Goal: Task Accomplishment & Management: Manage account settings

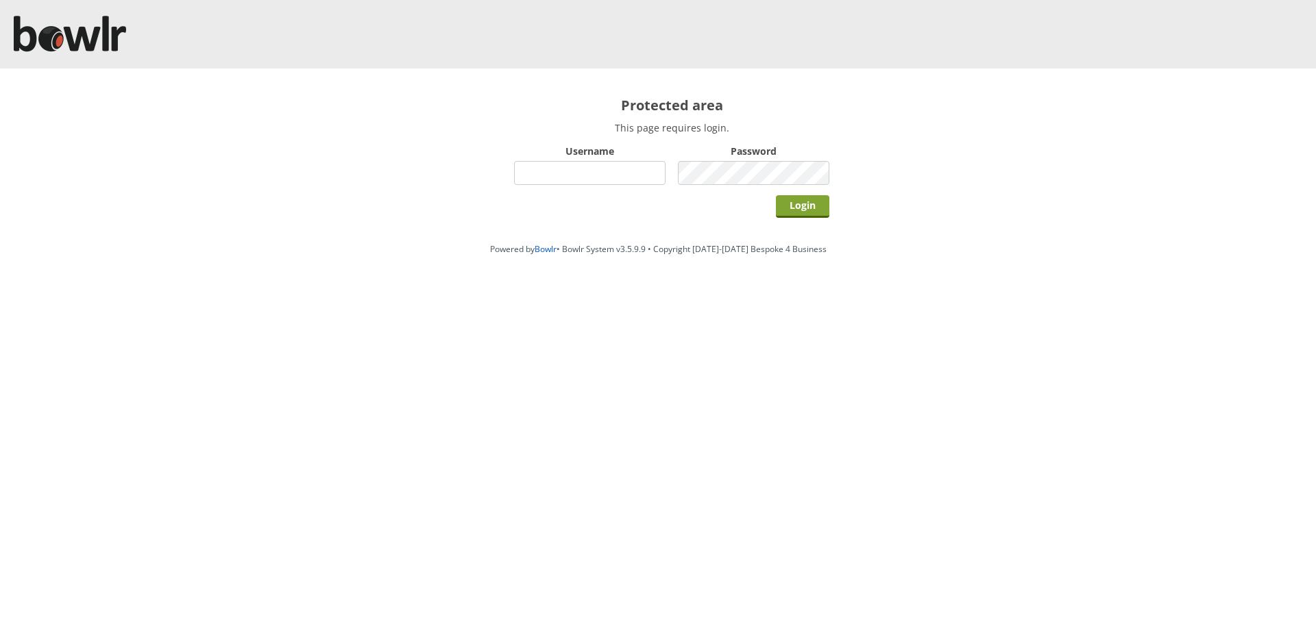
type input "hornseaindoorbowlsclub"
click at [777, 208] on input "Login" at bounding box center [802, 206] width 53 height 23
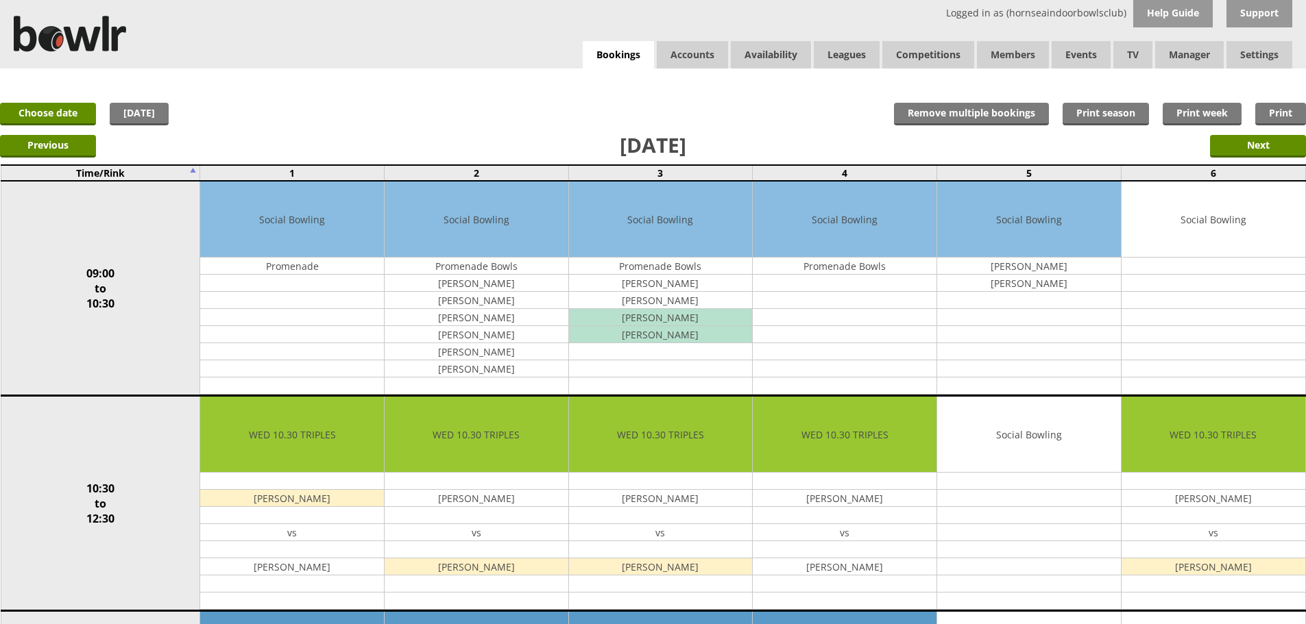
drag, startPoint x: 913, startPoint y: 63, endPoint x: 808, endPoint y: 12, distance: 117.1
click at [808, 12] on div "Logged in as (hornseaindoorbowlsclub) Help Guide Support Bookings Accounts Rink…" at bounding box center [653, 34] width 1306 height 69
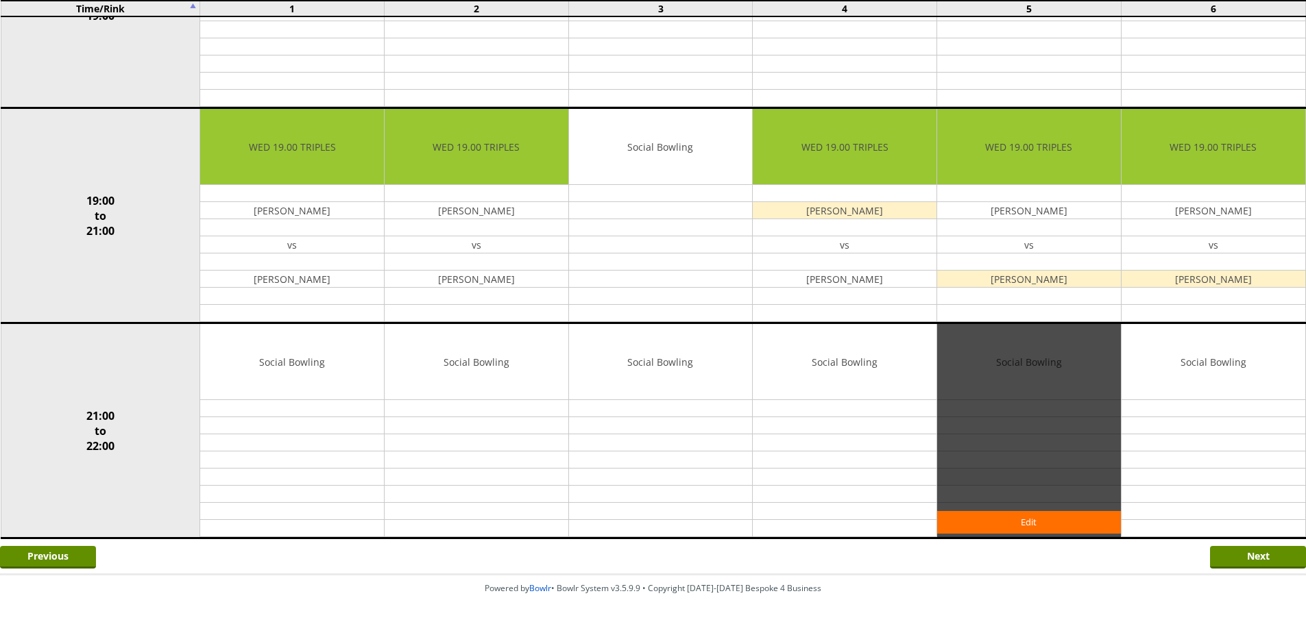
scroll to position [1165, 0]
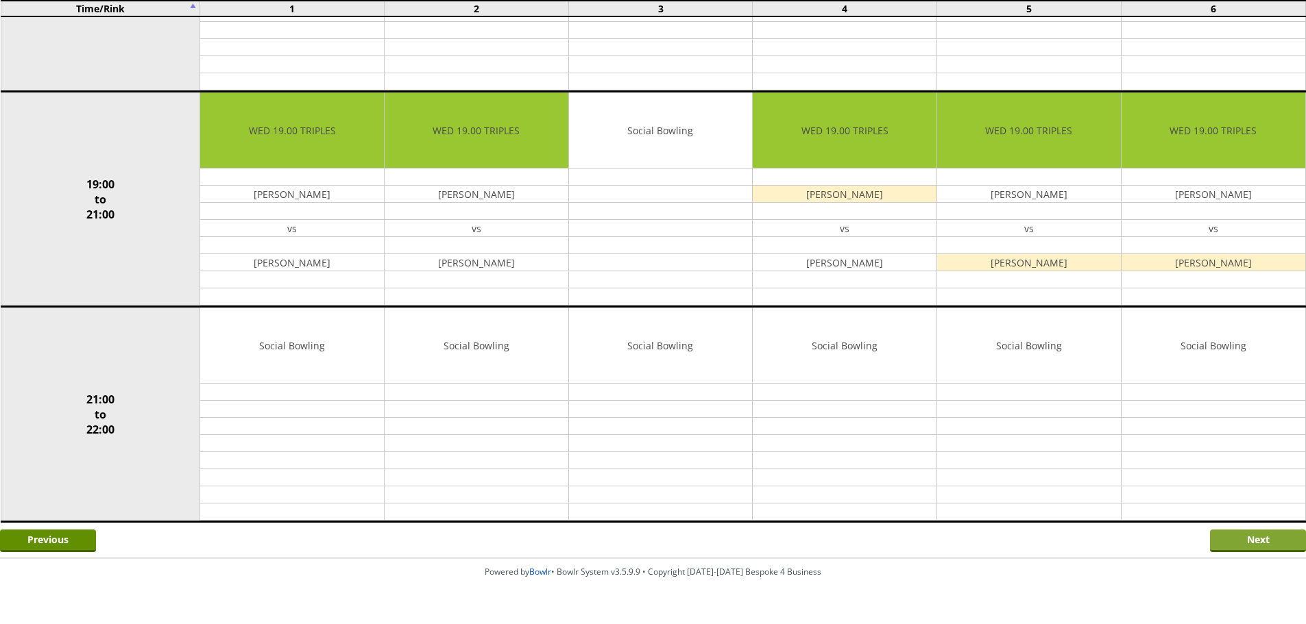
click at [1283, 548] on input "Next" at bounding box center [1258, 541] width 96 height 23
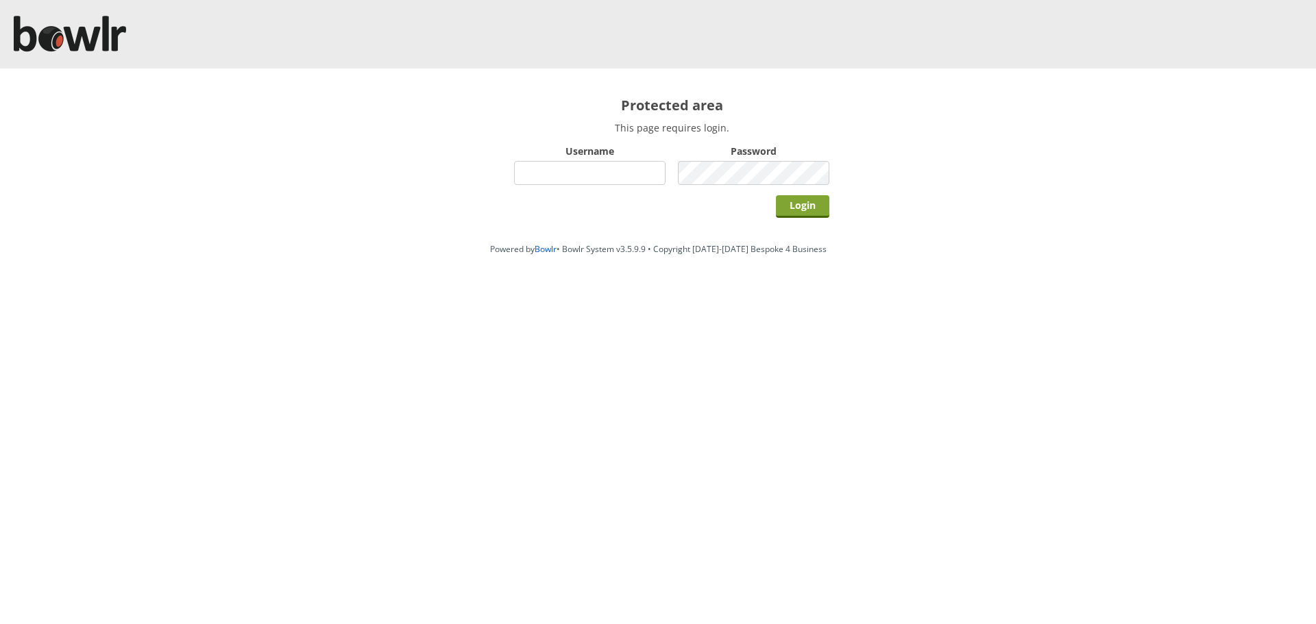
type input "hornseaindoorbowlsclub"
click at [801, 198] on input "Login" at bounding box center [802, 206] width 53 height 23
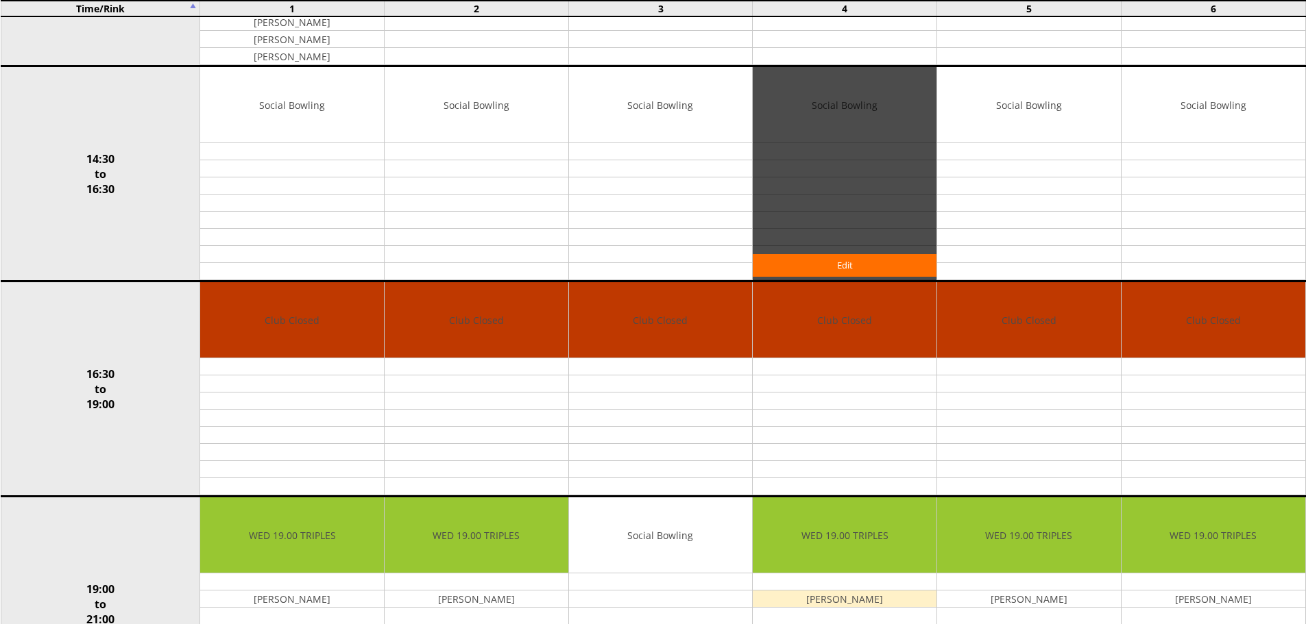
scroll to position [960, 0]
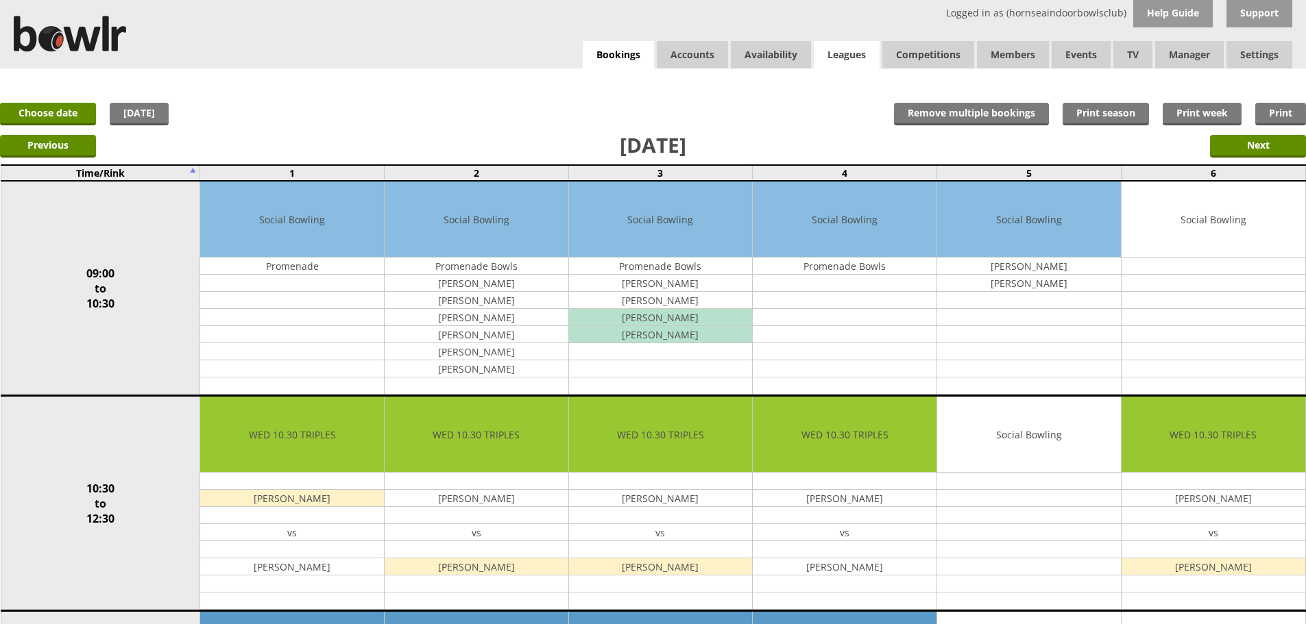
click at [857, 60] on link "Leagues" at bounding box center [847, 54] width 66 height 27
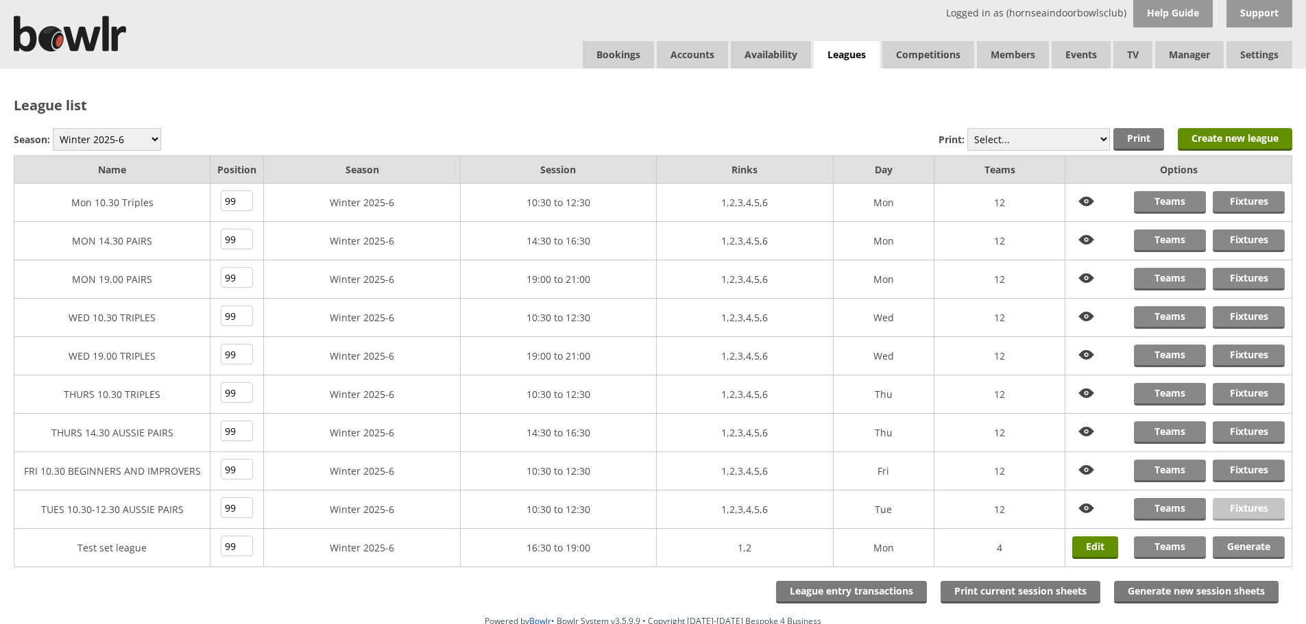
click at [1221, 505] on link "Fixtures" at bounding box center [1249, 509] width 72 height 23
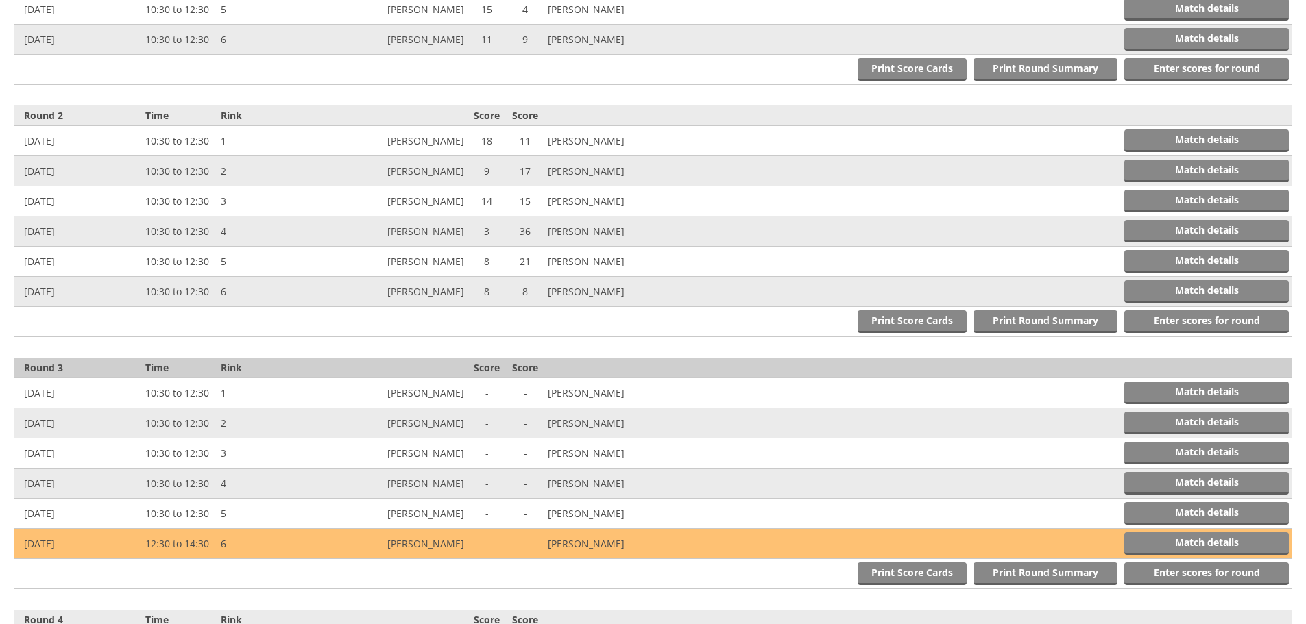
scroll to position [686, 0]
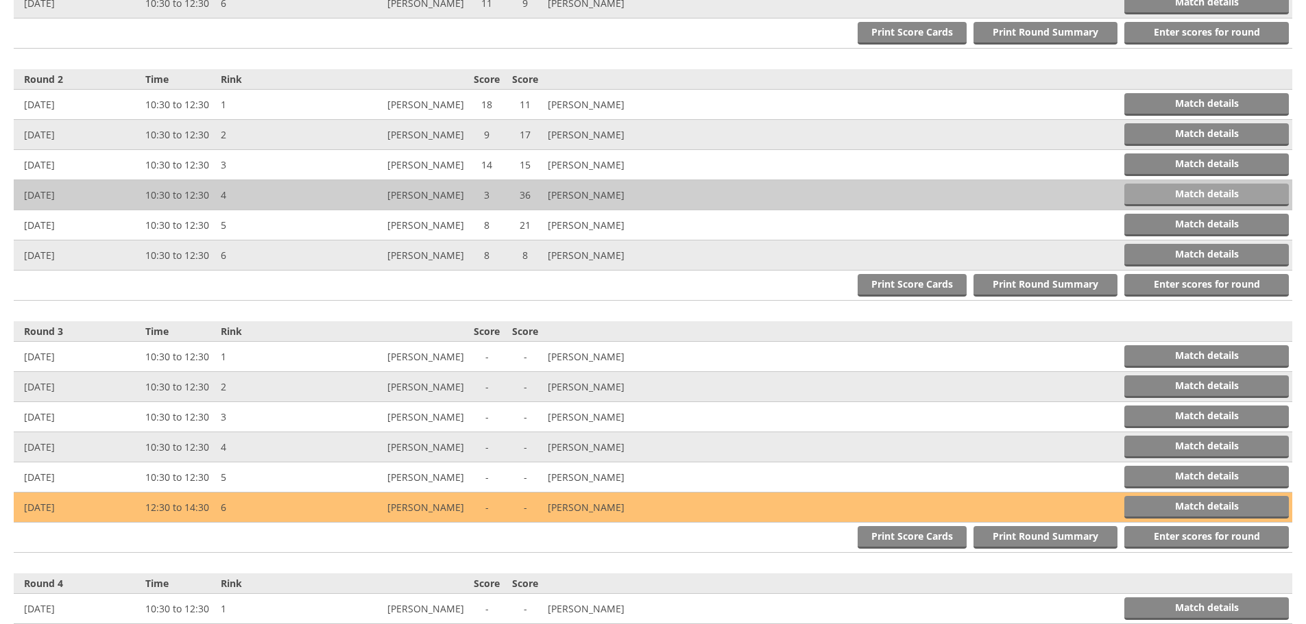
click at [1133, 190] on link "Match details" at bounding box center [1206, 195] width 165 height 23
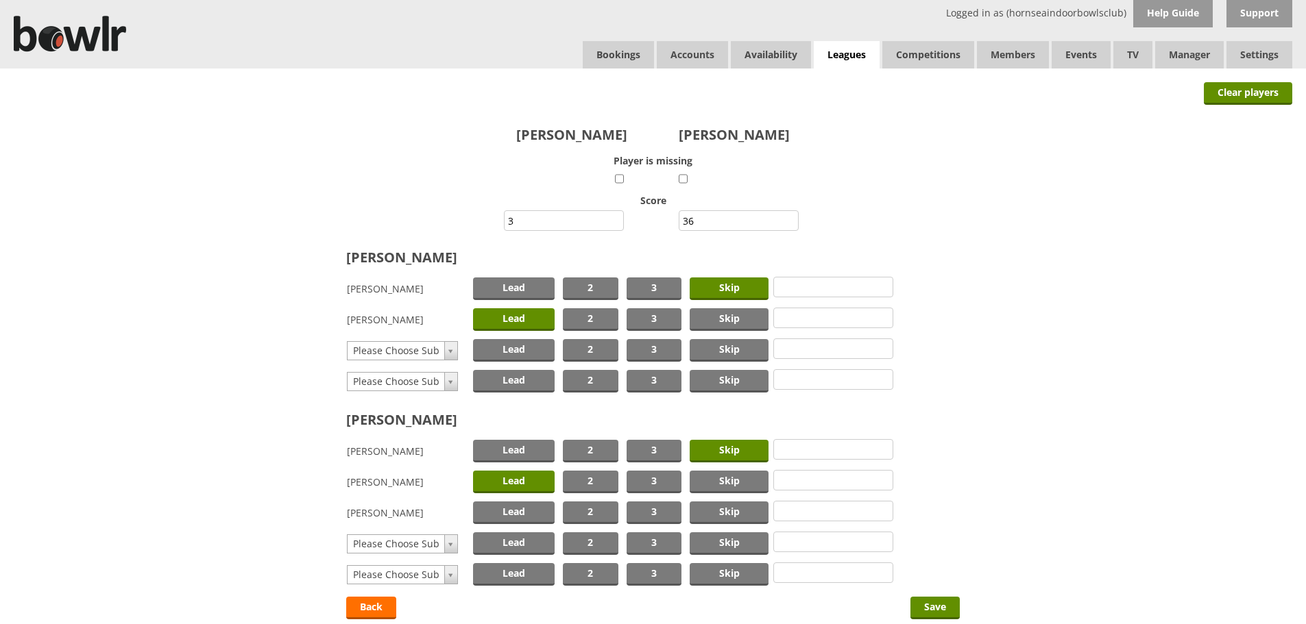
click at [519, 486] on span "Lead" at bounding box center [514, 482] width 82 height 23
click at [511, 509] on span "Lead" at bounding box center [514, 513] width 82 height 23
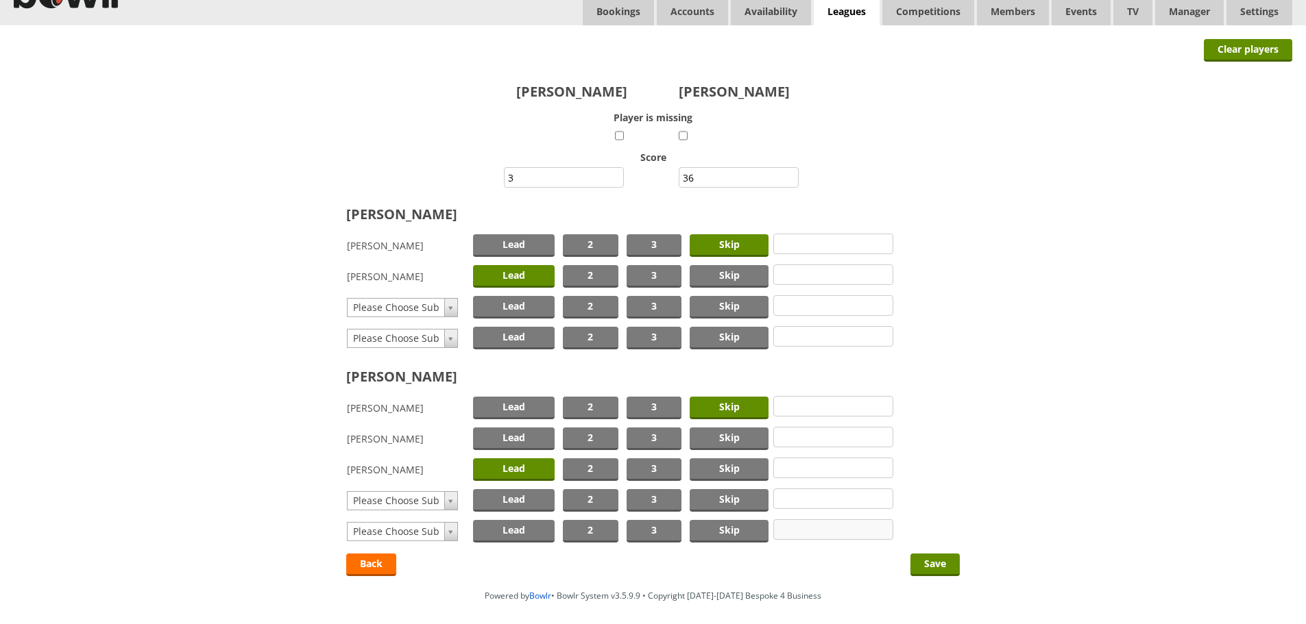
scroll to position [98, 0]
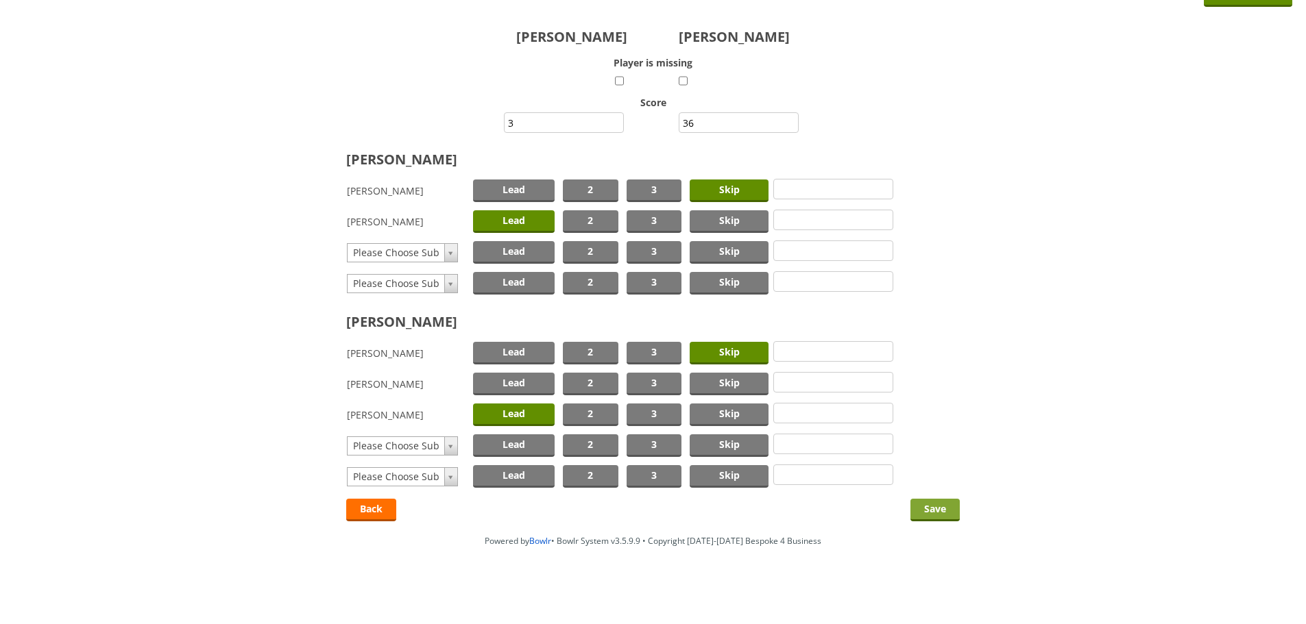
click at [931, 513] on input "Save" at bounding box center [934, 510] width 49 height 23
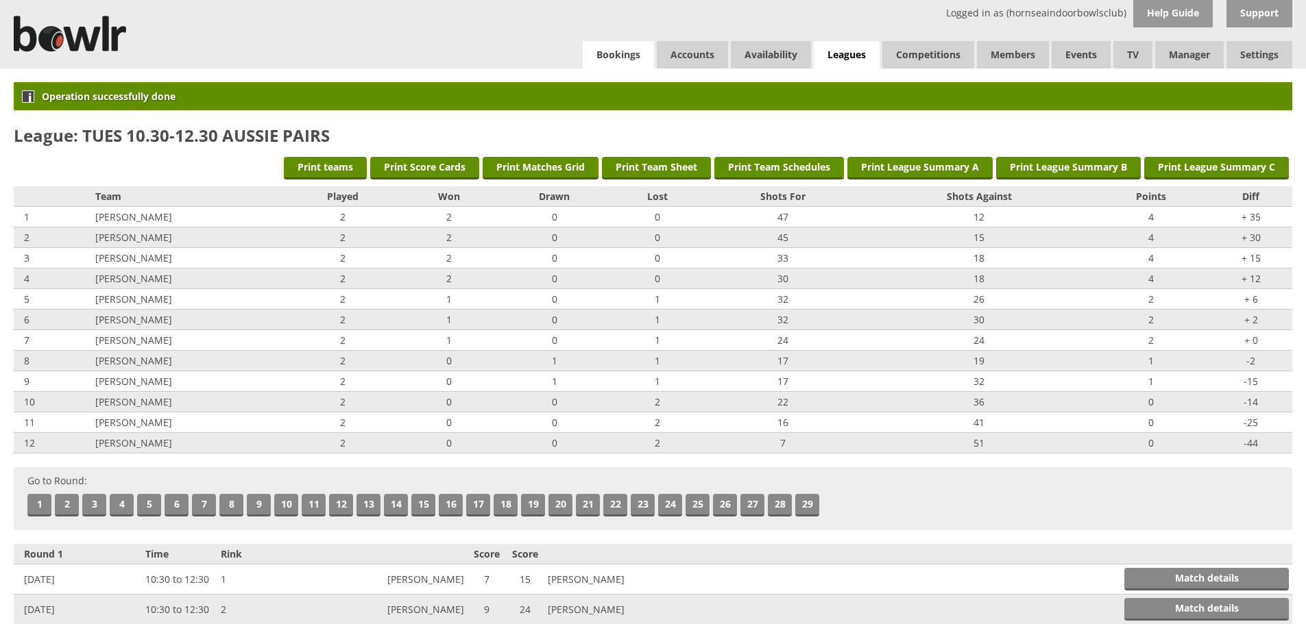
click at [615, 65] on link "Bookings" at bounding box center [618, 54] width 71 height 27
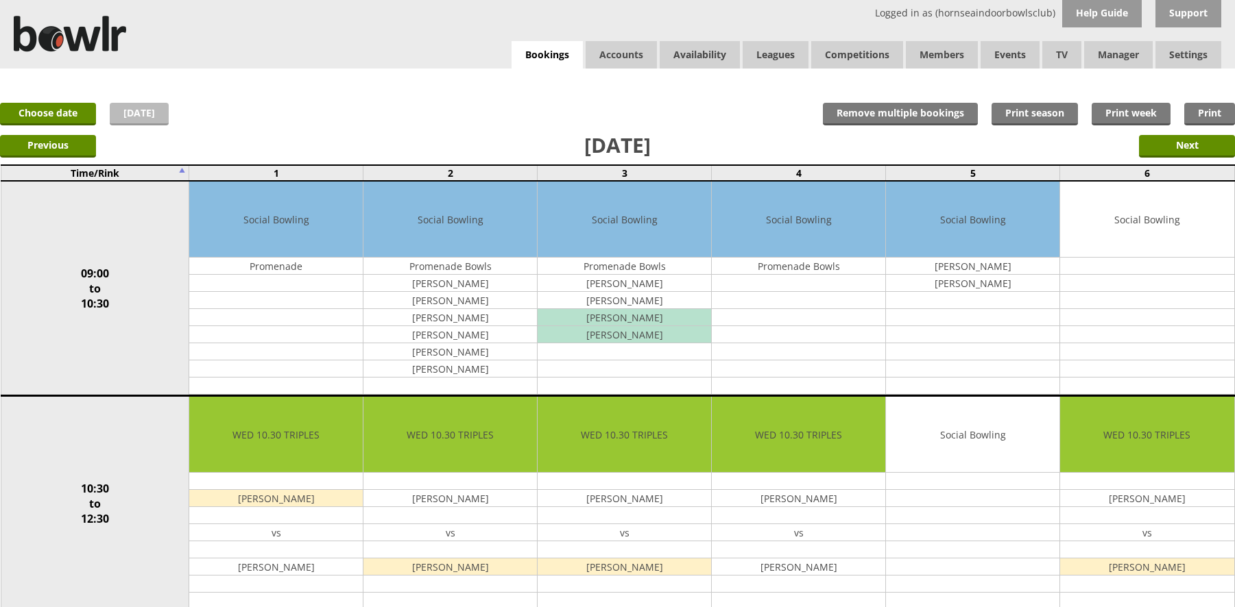
click at [142, 105] on link "[DATE]" at bounding box center [139, 114] width 59 height 23
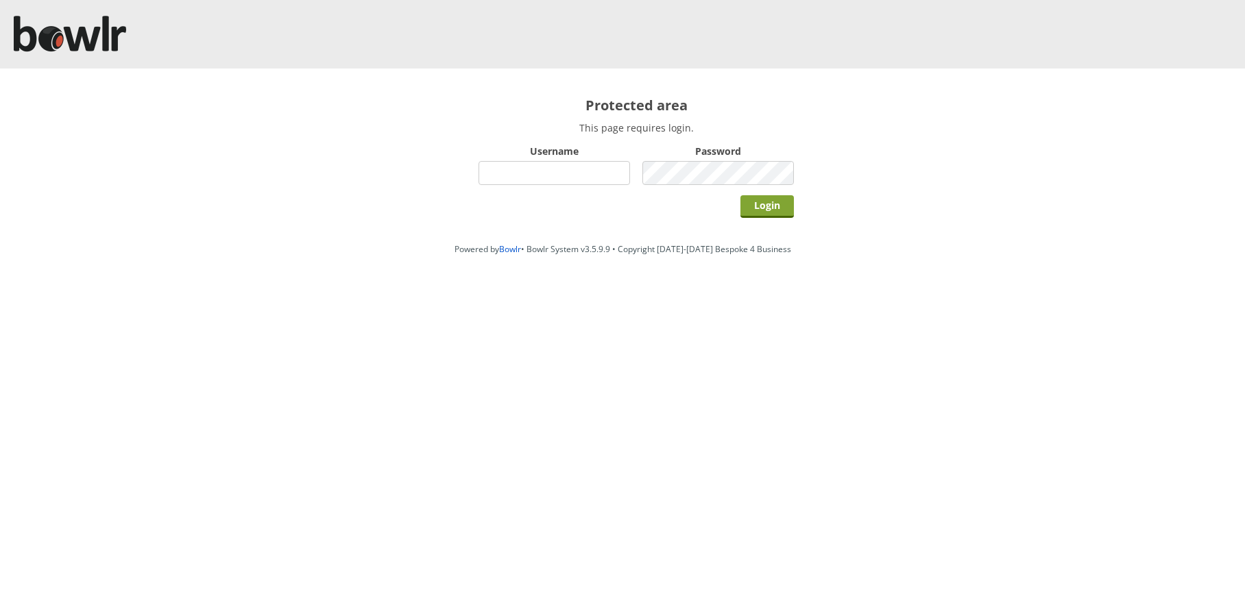
type input "hornseaindoorbowlsclub"
click at [788, 210] on input "Login" at bounding box center [766, 206] width 53 height 23
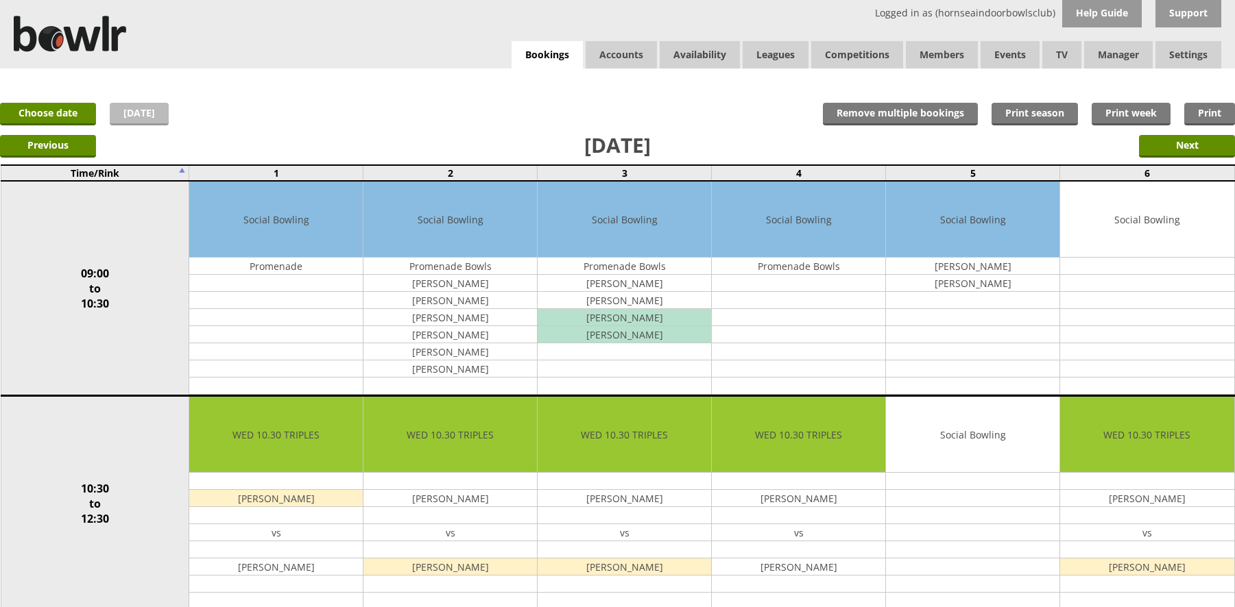
click at [147, 105] on link "[DATE]" at bounding box center [139, 114] width 59 height 23
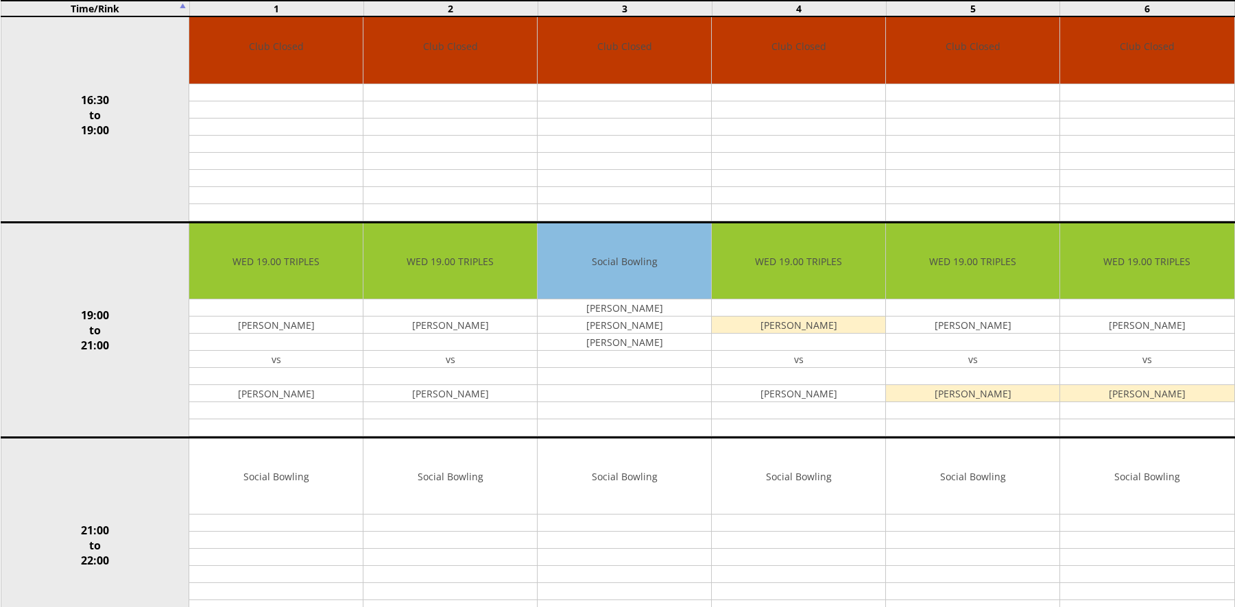
scroll to position [1213, 0]
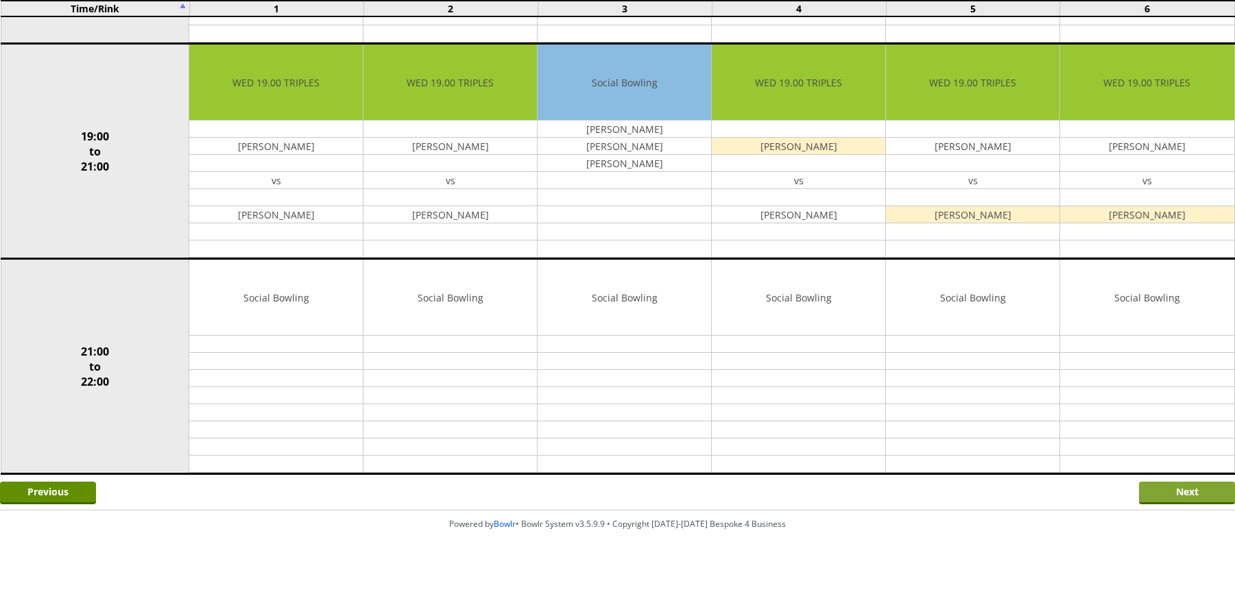
click at [1200, 496] on input "Next" at bounding box center [1187, 493] width 96 height 23
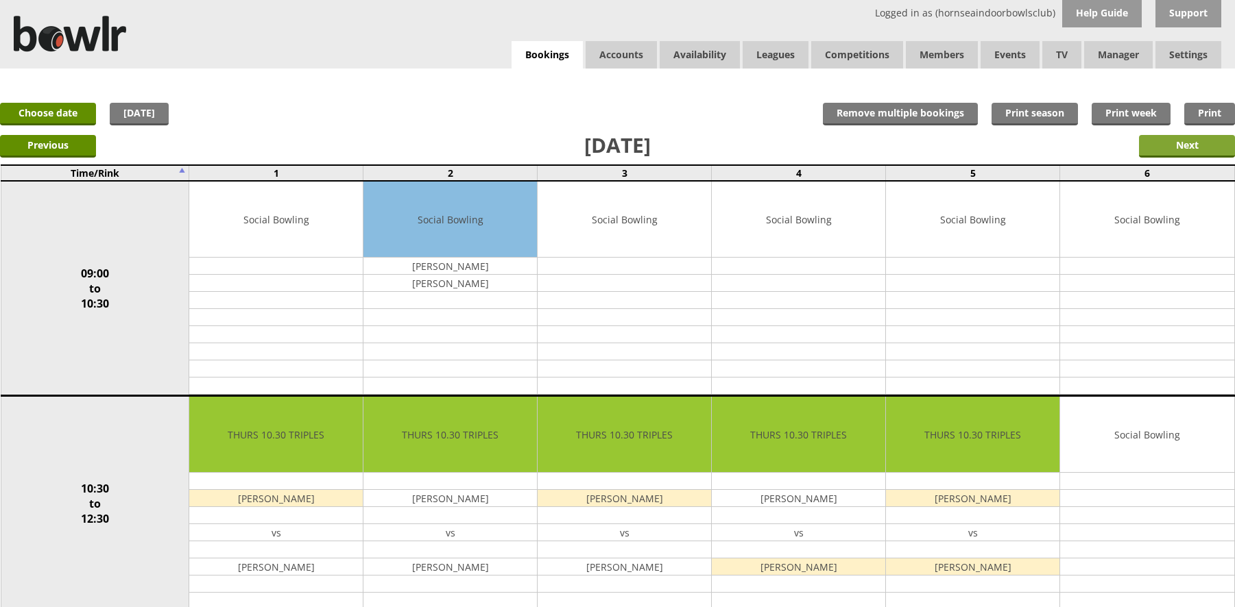
click at [1200, 152] on input "Next" at bounding box center [1187, 146] width 96 height 23
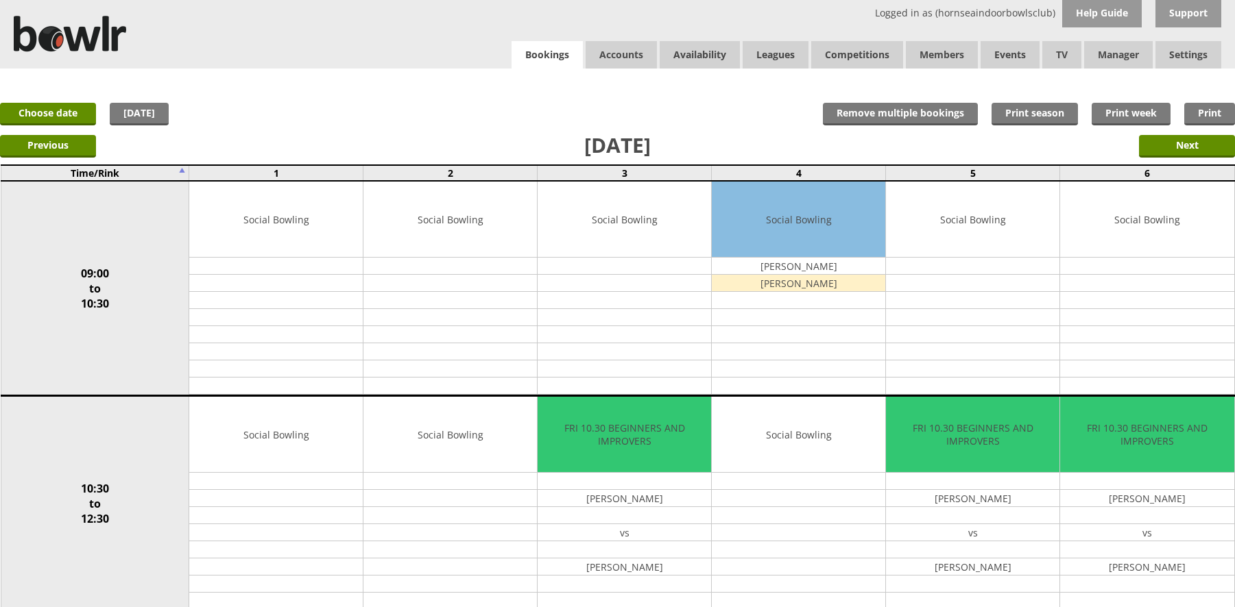
click at [565, 62] on link "Bookings" at bounding box center [546, 55] width 71 height 28
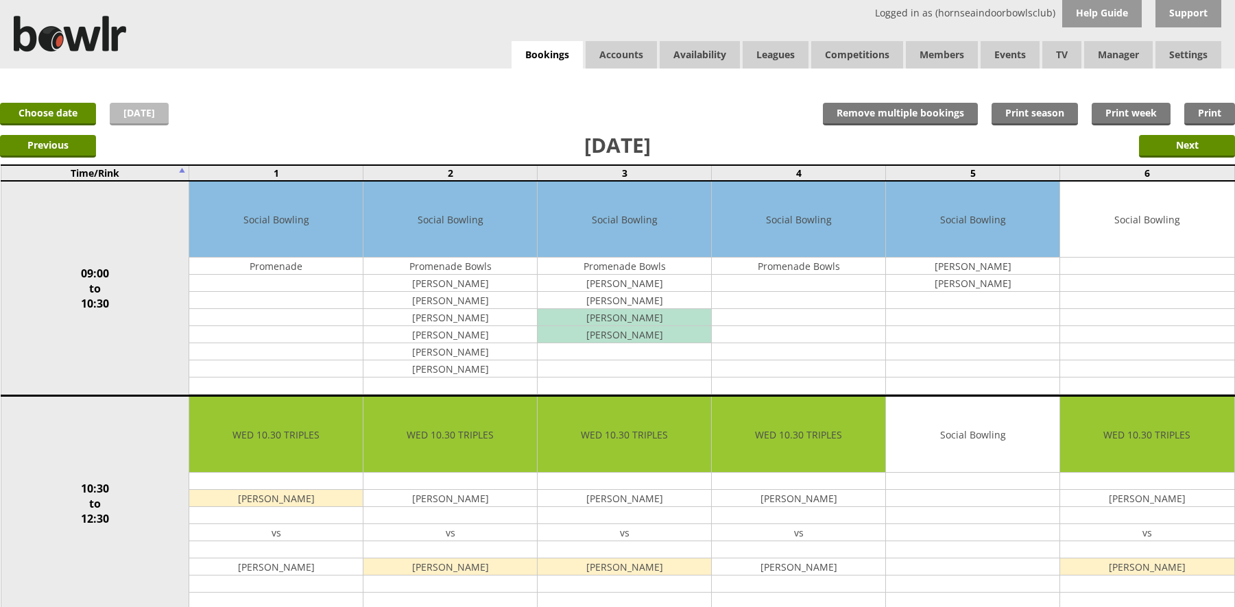
click at [158, 110] on link "[DATE]" at bounding box center [139, 114] width 59 height 23
